Goal: Task Accomplishment & Management: Use online tool/utility

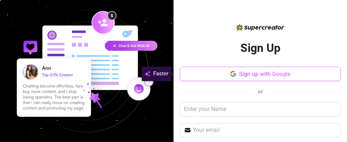
click at [239, 75] on span "Sign up with Google" at bounding box center [265, 74] width 52 height 7
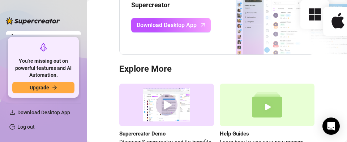
scroll to position [108, 0]
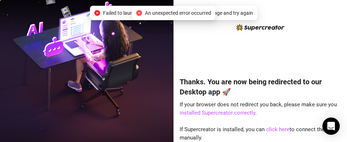
scroll to position [0, 0]
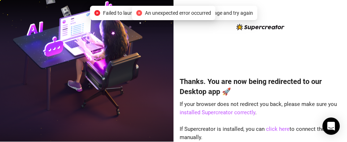
click at [98, 13] on icon "close-circle" at bounding box center [97, 13] width 6 height 6
click at [91, 11] on div "Failed to launch desktop app. Please refresh the page and try again" at bounding box center [173, 13] width 167 height 14
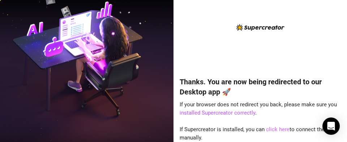
click at [275, 130] on link "click here" at bounding box center [277, 130] width 23 height 7
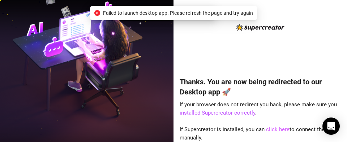
click at [274, 130] on link "click here" at bounding box center [277, 130] width 23 height 7
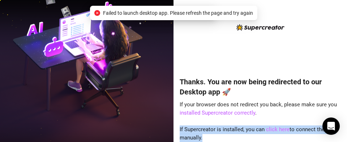
click at [274, 130] on link "click here" at bounding box center [277, 130] width 23 height 7
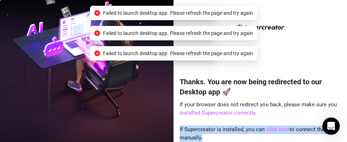
click at [274, 130] on link "click here" at bounding box center [277, 130] width 23 height 7
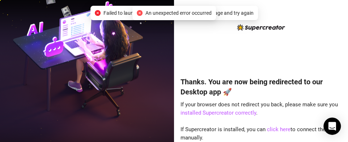
scroll to position [0, 0]
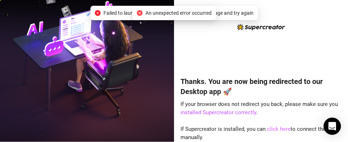
click at [267, 129] on link "click here" at bounding box center [278, 129] width 23 height 7
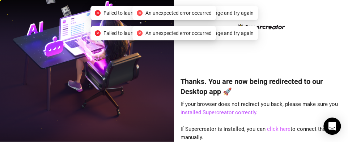
click at [267, 129] on link "click here" at bounding box center [278, 129] width 23 height 7
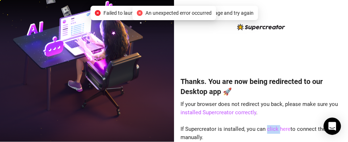
click at [267, 129] on link "click here" at bounding box center [278, 129] width 23 height 7
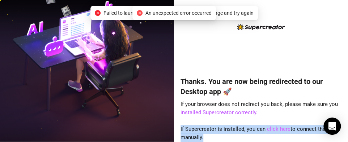
click at [267, 129] on link "click here" at bounding box center [278, 129] width 23 height 7
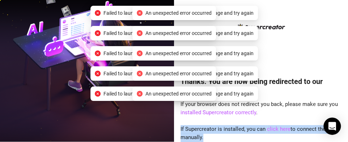
click at [267, 129] on link "click here" at bounding box center [278, 129] width 23 height 7
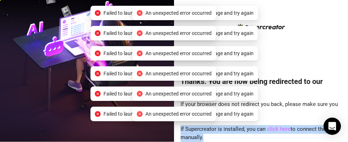
click at [267, 129] on link "click here" at bounding box center [278, 129] width 23 height 7
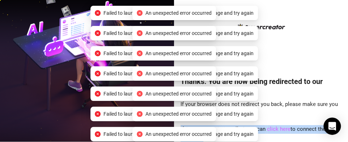
click at [267, 129] on link "click here" at bounding box center [278, 129] width 23 height 7
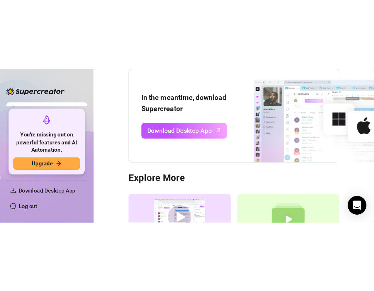
scroll to position [72, 0]
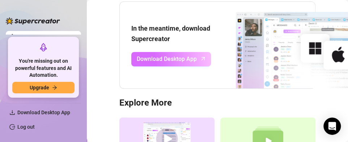
click at [185, 58] on span "Download Desktop App" at bounding box center [167, 59] width 60 height 9
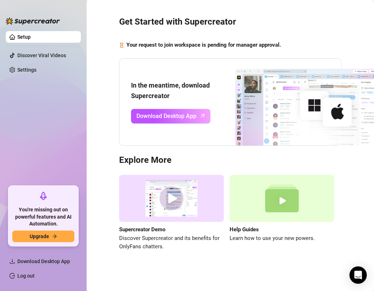
scroll to position [21, 0]
click at [31, 36] on link "Setup" at bounding box center [23, 37] width 13 height 6
click at [37, 71] on link "Settings" at bounding box center [26, 70] width 19 height 6
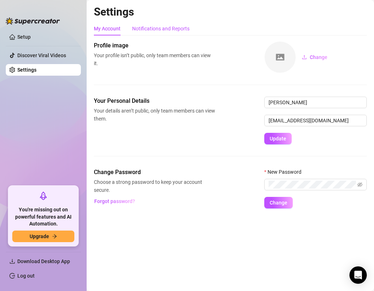
click at [156, 29] on div "Notifications and Reports" at bounding box center [160, 29] width 57 height 8
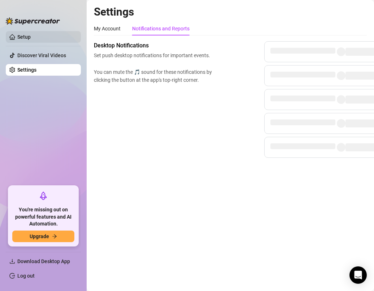
click at [31, 38] on link "Setup" at bounding box center [23, 37] width 13 height 6
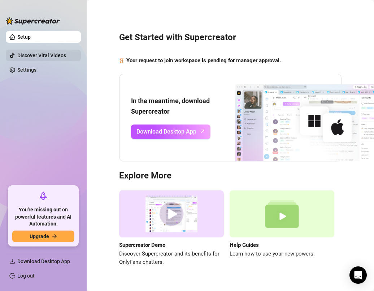
click at [55, 55] on link "Discover Viral Videos" at bounding box center [41, 55] width 49 height 6
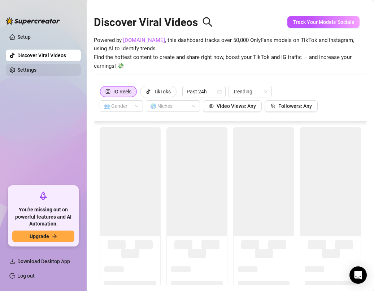
click at [37, 73] on link "Settings" at bounding box center [26, 70] width 19 height 6
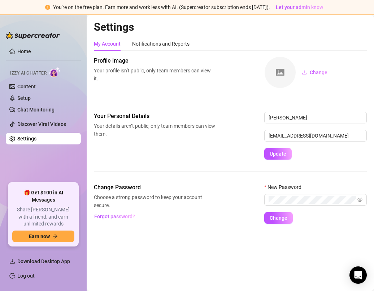
click at [191, 142] on main "Settings My Account Notifications and Reports Profile image Your profile isn’t …" at bounding box center [231, 152] width 288 height 275
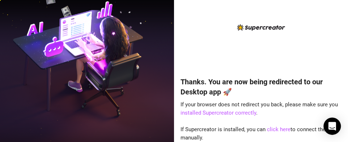
scroll to position [0, 0]
